Goal: Information Seeking & Learning: Learn about a topic

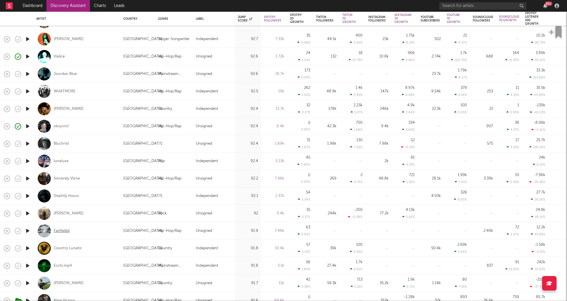
click at [60, 229] on div "Fairfieldd" at bounding box center [62, 230] width 16 height 5
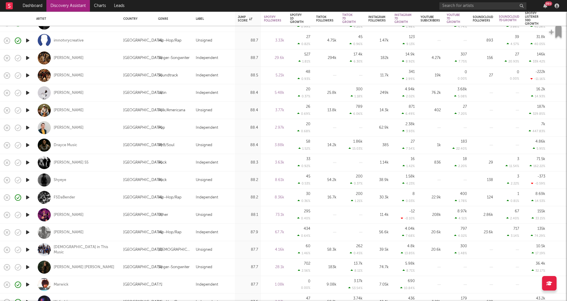
click at [27, 180] on icon "button" at bounding box center [28, 179] width 6 height 7
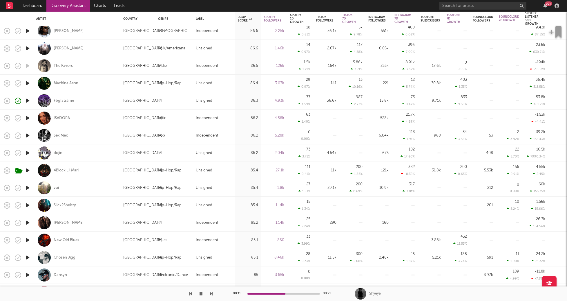
click at [27, 205] on icon "button" at bounding box center [28, 204] width 6 height 7
click at [65, 205] on div "Slick2Sheisty" at bounding box center [65, 205] width 22 height 5
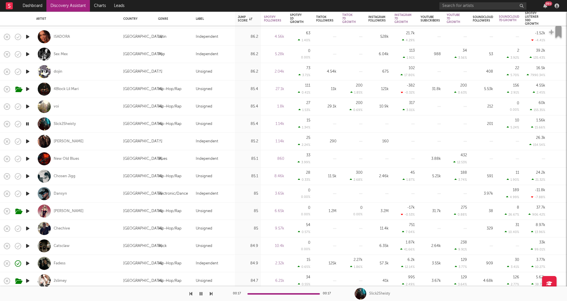
click at [27, 175] on icon "button" at bounding box center [28, 175] width 6 height 7
click at [62, 176] on div "Chosen Jigg" at bounding box center [65, 175] width 22 height 5
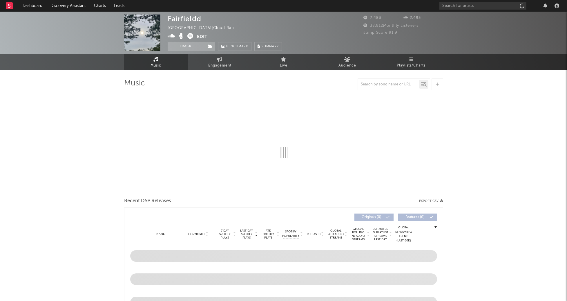
select select "1w"
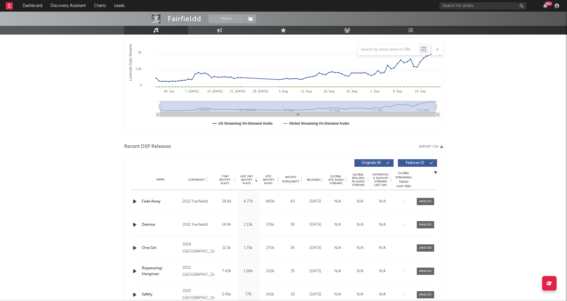
scroll to position [113, 0]
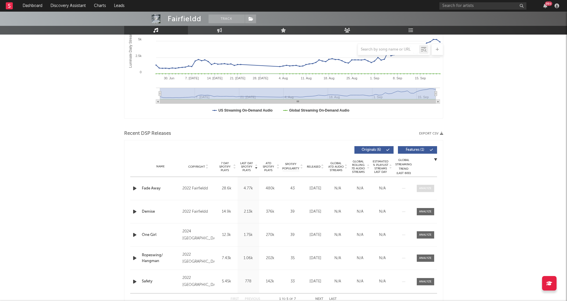
click at [424, 189] on div at bounding box center [425, 188] width 12 height 4
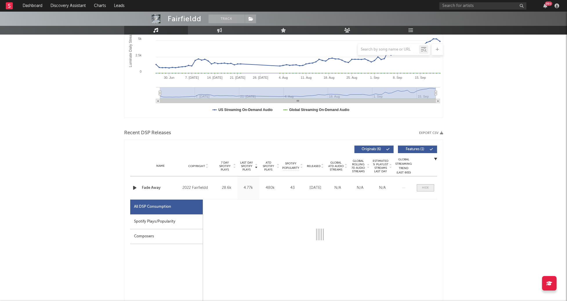
select select "1w"
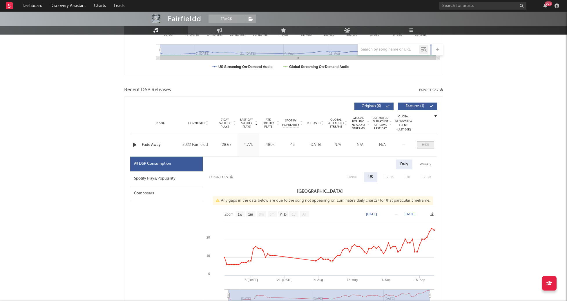
scroll to position [167, 0]
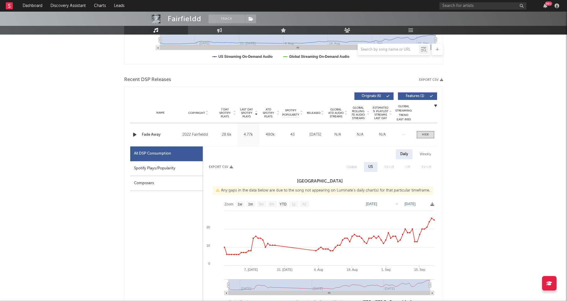
click at [133, 135] on icon "button" at bounding box center [135, 134] width 6 height 7
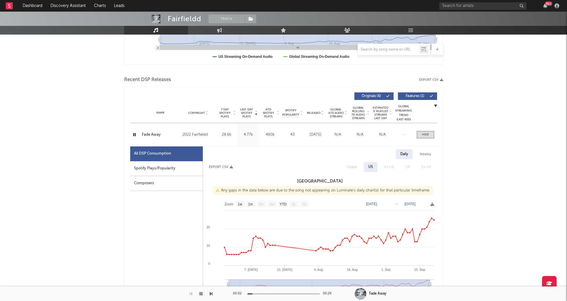
scroll to position [0, 0]
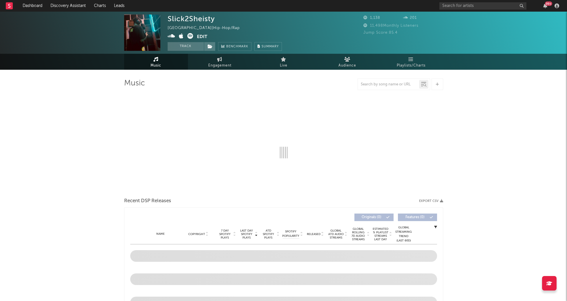
select select "1w"
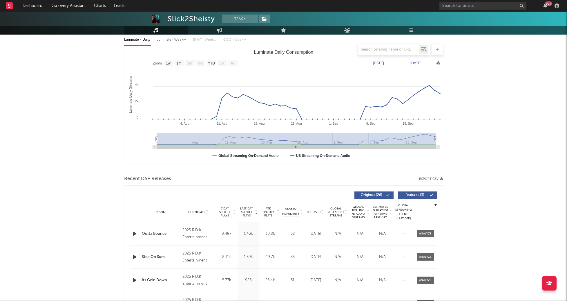
scroll to position [132, 0]
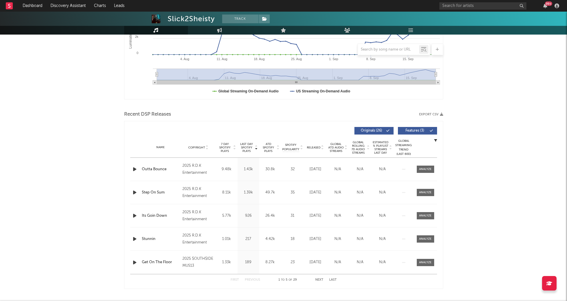
click at [423, 173] on div "Name Outta Bounce Copyright 2025 R.D.K Entertainment Label R.D.K Entertainment …" at bounding box center [283, 169] width 307 height 23
click at [422, 169] on div at bounding box center [425, 169] width 12 height 4
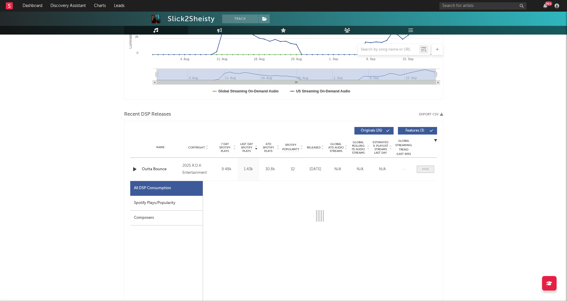
select select "1w"
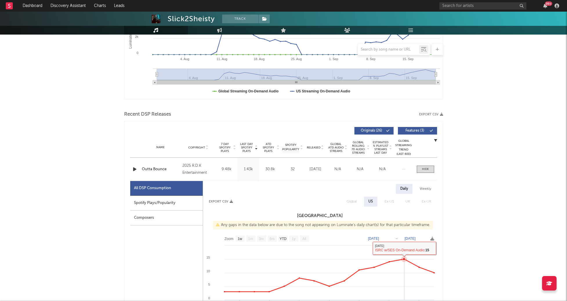
scroll to position [0, 0]
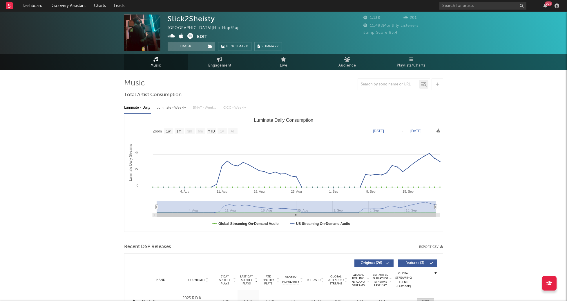
click at [170, 34] on icon at bounding box center [172, 36] width 8 height 6
click at [449, 7] on input "text" at bounding box center [483, 5] width 87 height 7
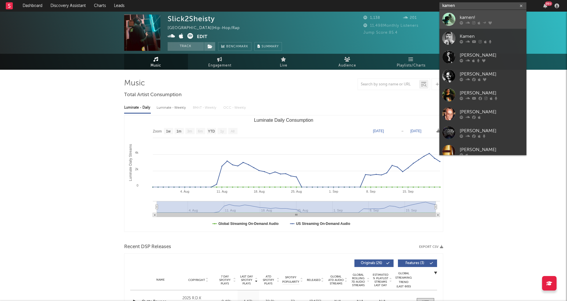
type input "kamen"
click at [451, 20] on div at bounding box center [448, 19] width 13 height 13
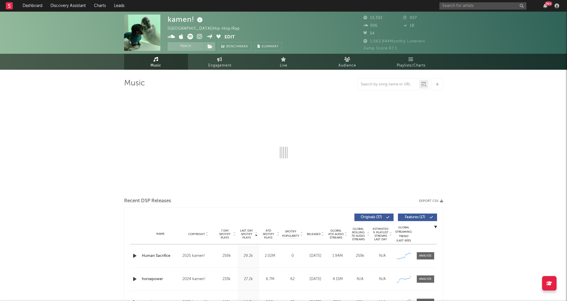
select select "6m"
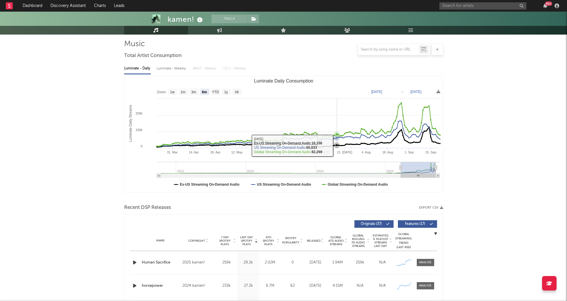
scroll to position [44, 0]
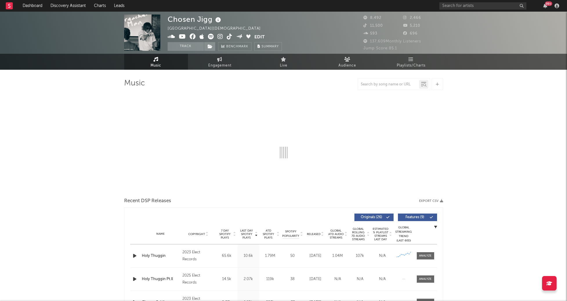
select select "6m"
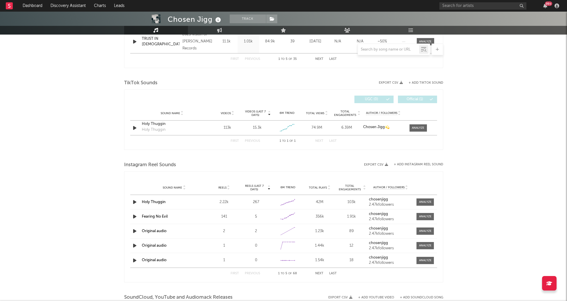
scroll to position [330, 0]
